Goal: Check status: Check status

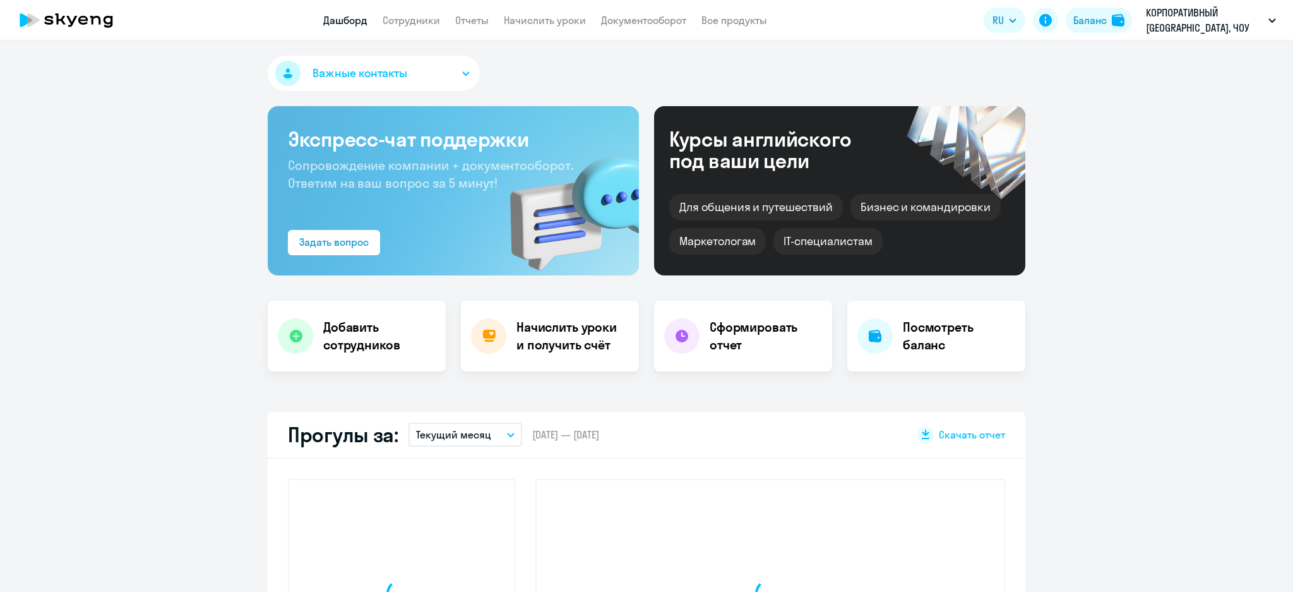
select select "30"
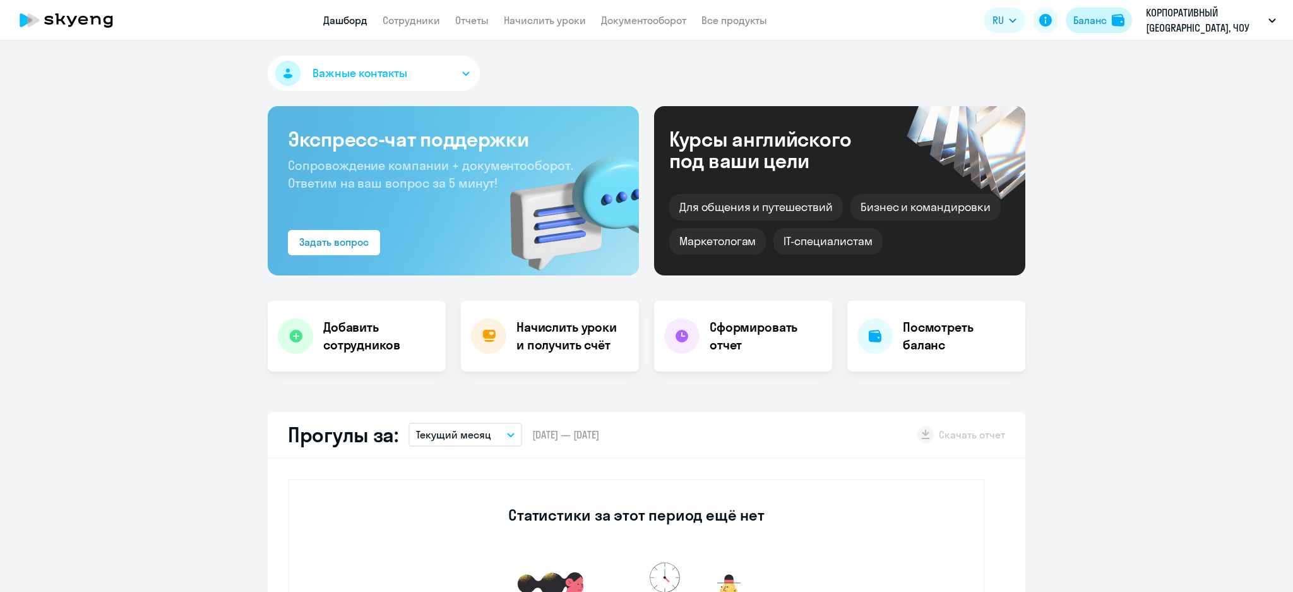
click at [1092, 17] on div "Баланс" at bounding box center [1089, 20] width 33 height 15
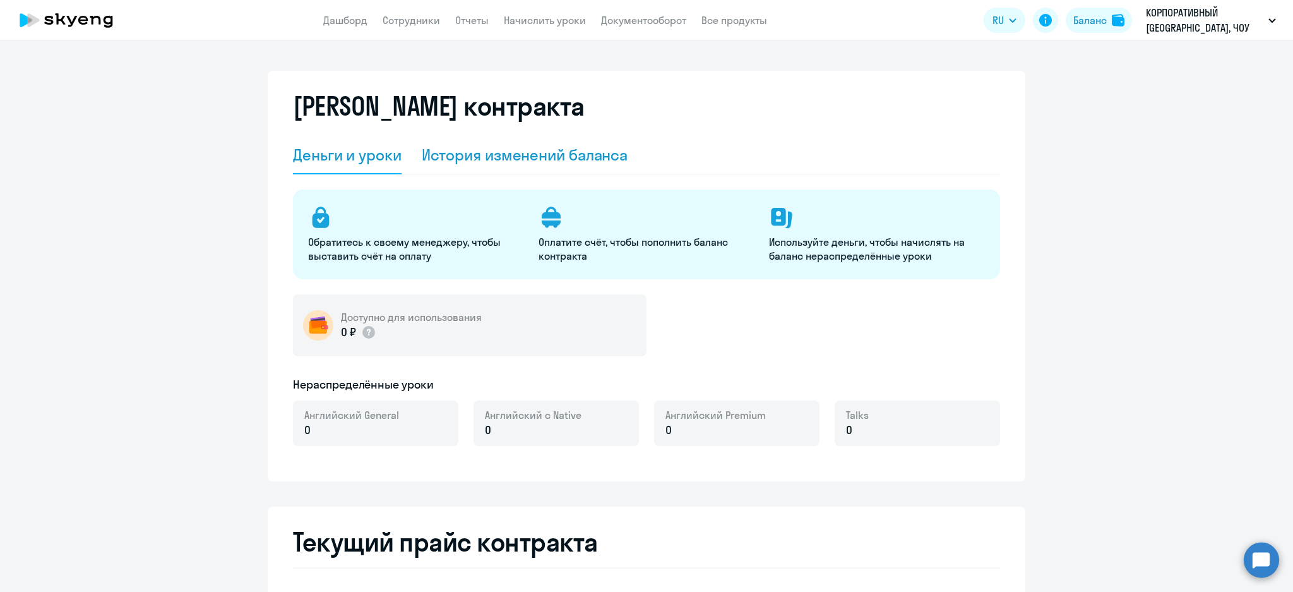
select select "english_adult_not_native_speaker"
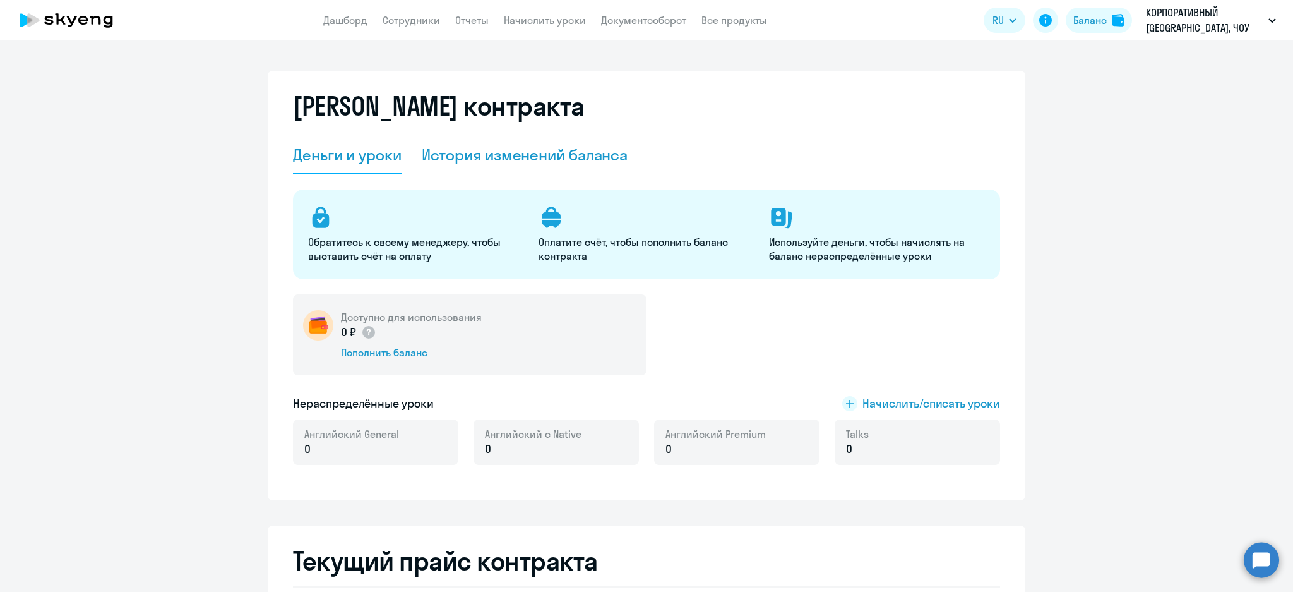
click at [463, 156] on div "История изменений баланса" at bounding box center [525, 155] width 206 height 20
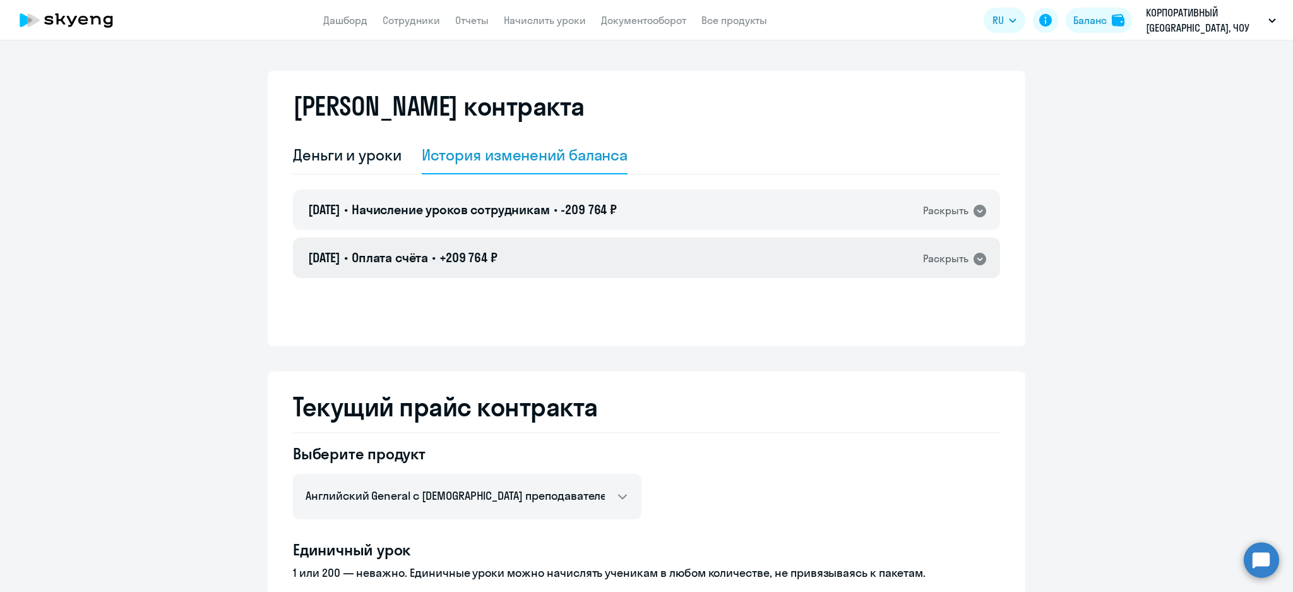
click at [513, 270] on div "[DATE] • Оплата счёта • +209 764 ₽ Раскрыть" at bounding box center [646, 257] width 707 height 40
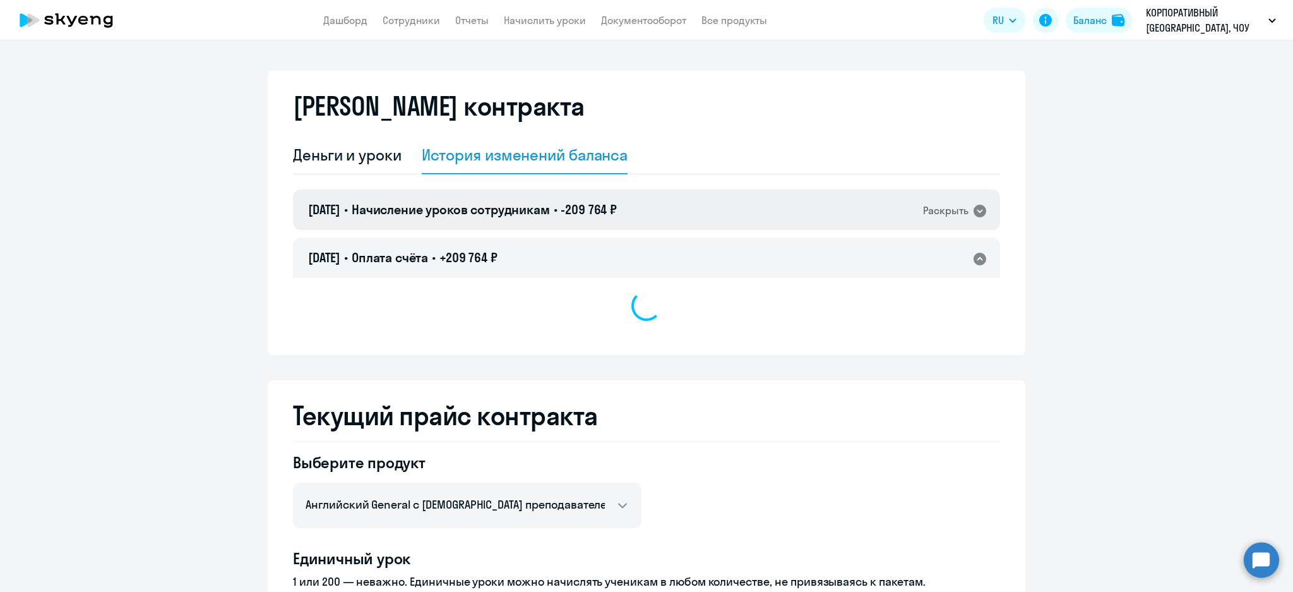
click at [538, 212] on span "Начисление уроков сотрудникам" at bounding box center [451, 209] width 198 height 16
